Goal: Task Accomplishment & Management: Use online tool/utility

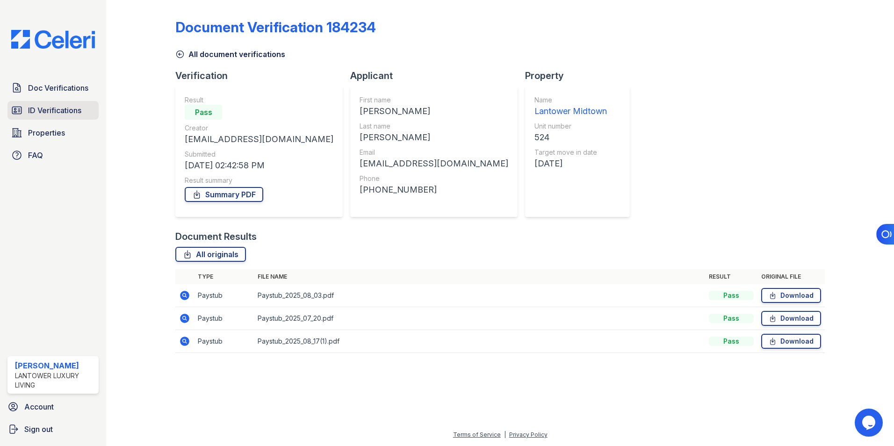
drag, startPoint x: 37, startPoint y: 109, endPoint x: 63, endPoint y: 116, distance: 26.8
click at [38, 109] on span "ID Verifications" at bounding box center [54, 110] width 53 height 11
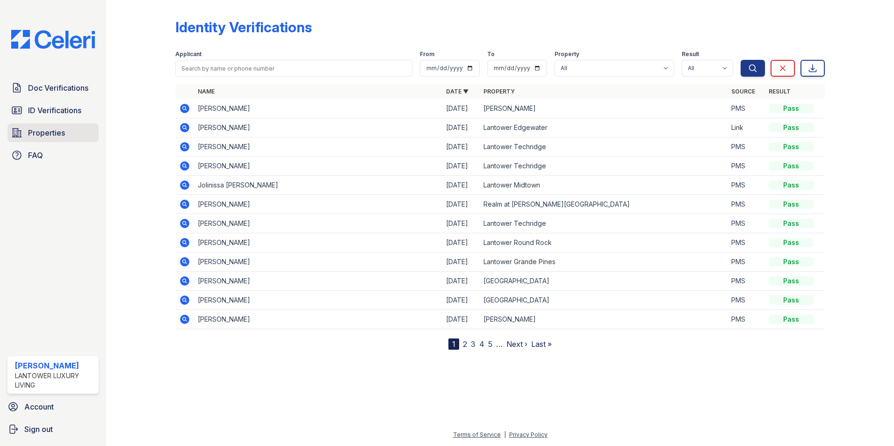
click at [39, 130] on span "Properties" at bounding box center [46, 132] width 37 height 11
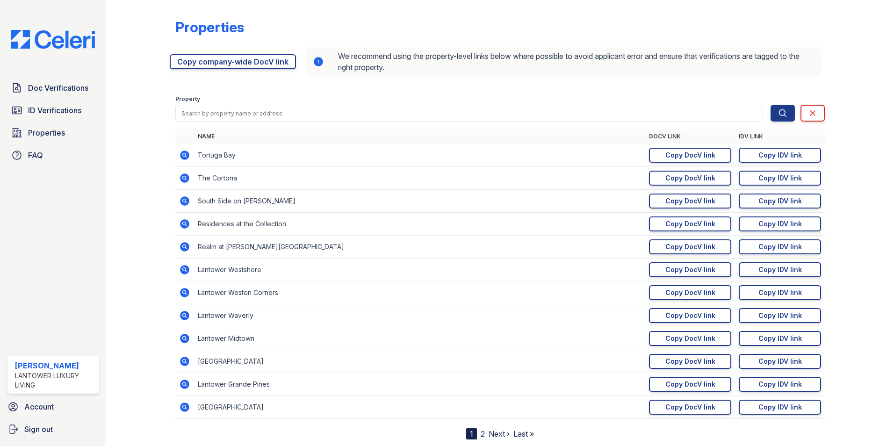
click at [498, 434] on link "Next ›" at bounding box center [499, 433] width 21 height 9
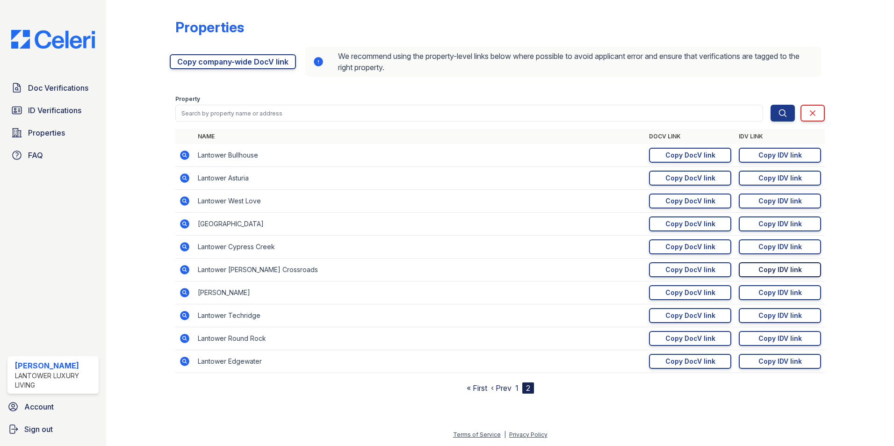
click at [766, 268] on div "Copy IDV link" at bounding box center [780, 269] width 43 height 9
